Goal: Transaction & Acquisition: Purchase product/service

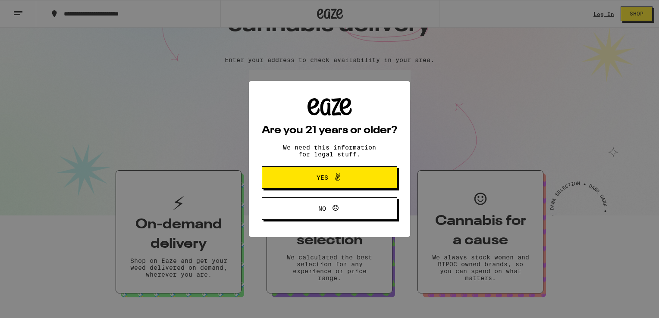
click at [306, 175] on span "Yes" at bounding box center [330, 177] width 66 height 11
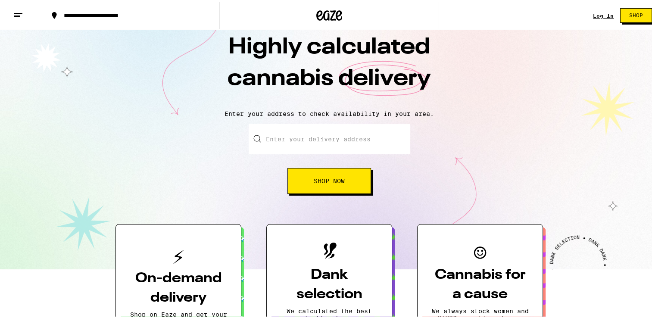
scroll to position [13, 0]
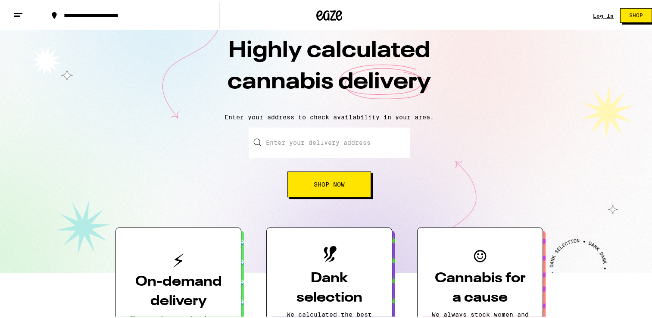
click at [314, 182] on span "Shop Now" at bounding box center [329, 183] width 31 height 6
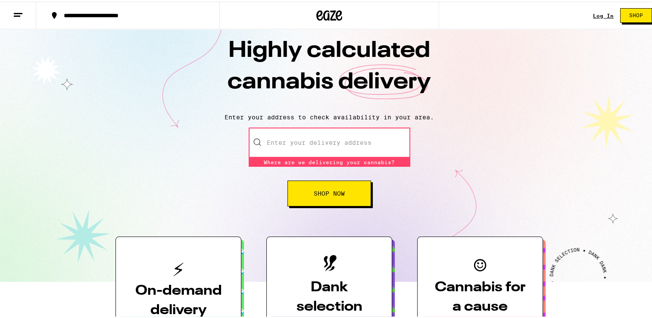
click at [287, 139] on input "Enter your delivery address" at bounding box center [330, 141] width 162 height 30
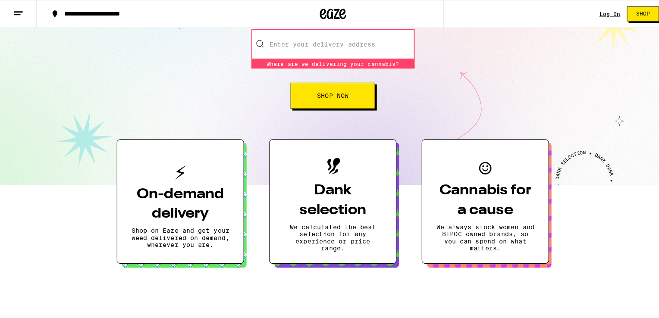
scroll to position [82, 0]
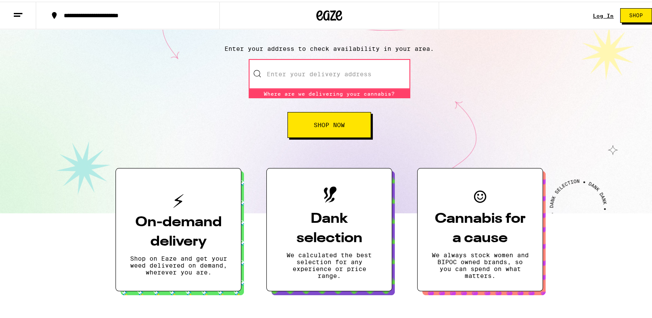
click at [267, 68] on input "Enter your delivery address" at bounding box center [330, 72] width 162 height 30
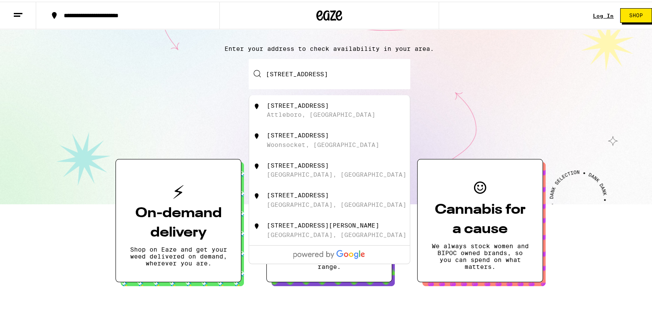
click at [285, 106] on div "[STREET_ADDRESS]" at bounding box center [298, 103] width 62 height 7
type input "[STREET_ADDRESS]"
